Goal: Task Accomplishment & Management: Use online tool/utility

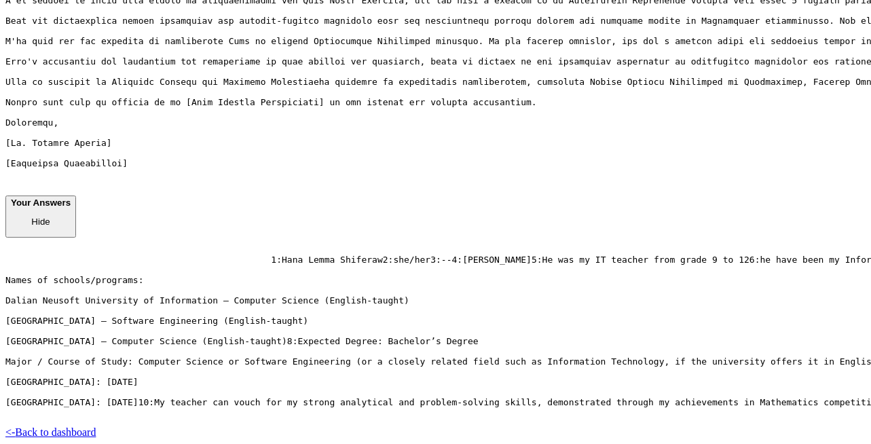
scroll to position [810, 0]
click at [206, 67] on div "Copy letter to clipboard" at bounding box center [435, 61] width 860 height 235
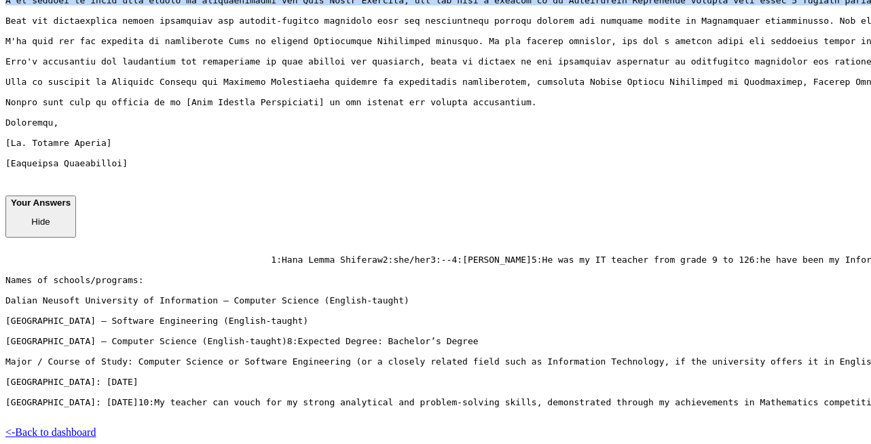
drag, startPoint x: 206, startPoint y: 67, endPoint x: 326, endPoint y: 153, distance: 148.0
click at [326, 153] on div "Copy letter to clipboard" at bounding box center [435, 61] width 860 height 235
copy pre "To Whom It May Concern, I am pleased to write this letter of recommendation for…"
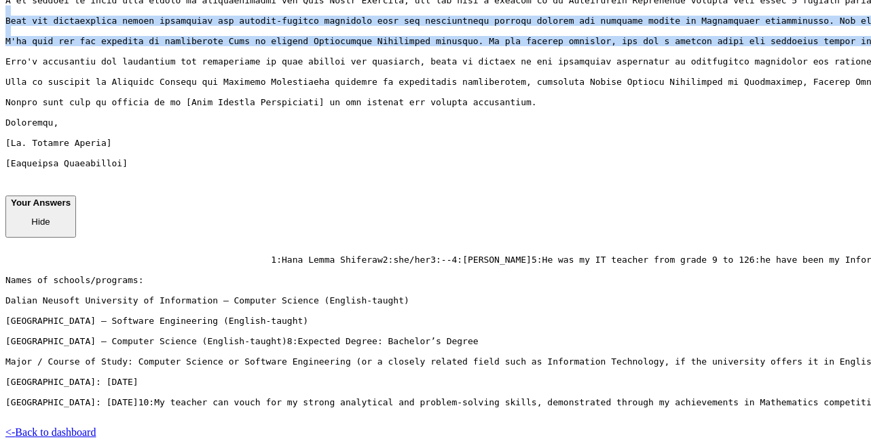
drag, startPoint x: 204, startPoint y: 164, endPoint x: 526, endPoint y: 353, distance: 373.5
click at [526, 179] on div "Copy letter to clipboard" at bounding box center [435, 61] width 860 height 235
copy pre "[PERSON_NAME] has demonstrated strong analytical and problem-solving abilities …"
click at [197, 132] on div "Copy letter to clipboard" at bounding box center [435, 61] width 860 height 235
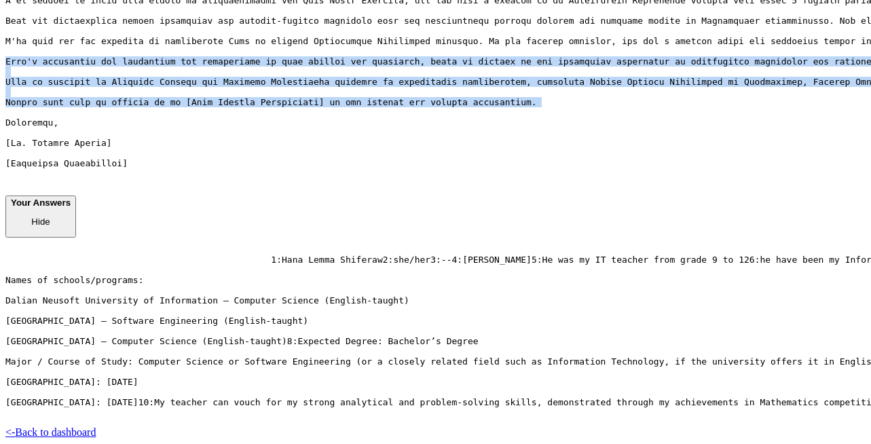
drag, startPoint x: 201, startPoint y: 137, endPoint x: 376, endPoint y: 358, distance: 282.3
click at [376, 179] on div "Copy letter to clipboard" at bounding box center [435, 61] width 860 height 235
copy pre "[PERSON_NAME]'s enthusiasm for technology and programming is both genuine and i…"
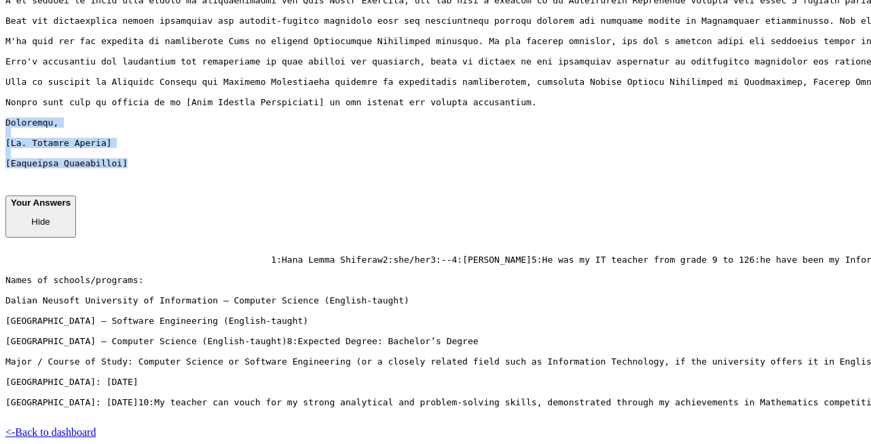
drag, startPoint x: 200, startPoint y: 146, endPoint x: 350, endPoint y: 220, distance: 167.4
click at [350, 179] on div "Copy letter to clipboard" at bounding box center [435, 61] width 860 height 235
copy pre "Sincerely, [[PERSON_NAME]] [Signature Placeholder]"
